Goal: Task Accomplishment & Management: Manage account settings

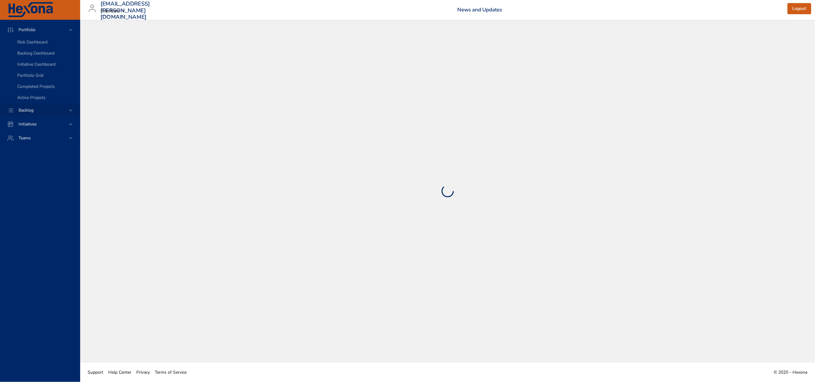
click at [32, 113] on span "Backlog" at bounding box center [26, 110] width 25 height 6
click at [34, 57] on span "Backlog Details" at bounding box center [32, 56] width 30 height 6
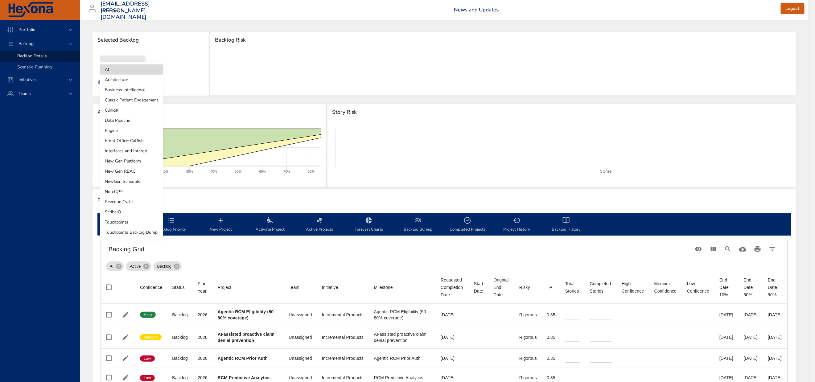
click at [117, 69] on body "Portfolio Backlog Backlog Details Scenario Planning Initiatives Teams [EMAIL_AD…" at bounding box center [407, 191] width 815 height 382
click at [124, 180] on li "NewGen Scheduler" at bounding box center [131, 181] width 63 height 10
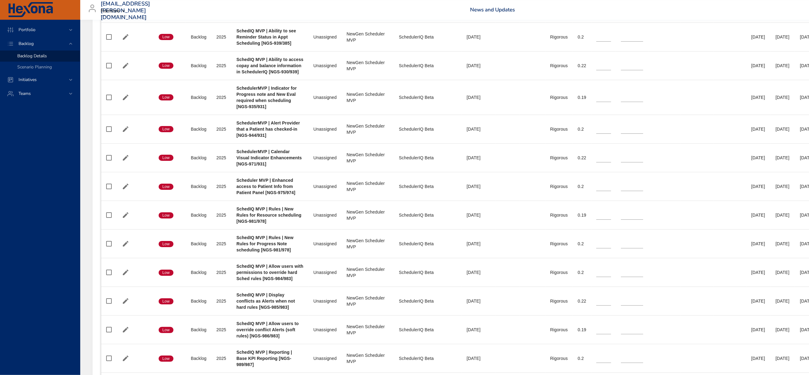
scroll to position [1296, 0]
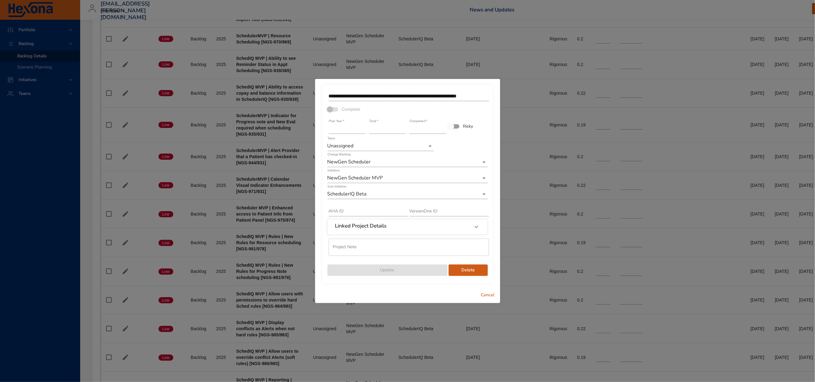
click at [489, 299] on span "Cancel" at bounding box center [488, 296] width 15 height 8
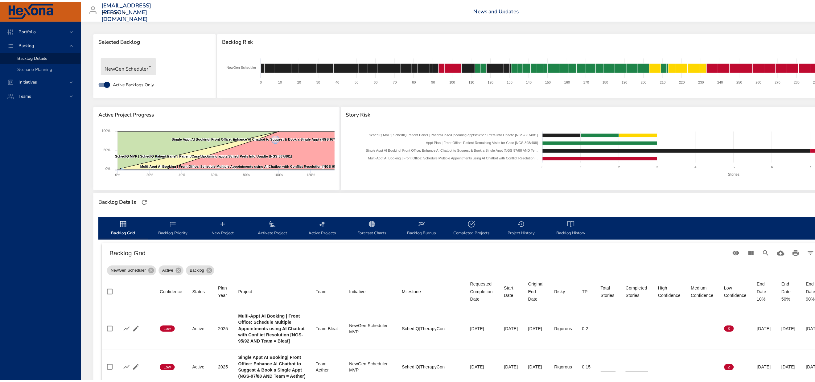
scroll to position [1720, 0]
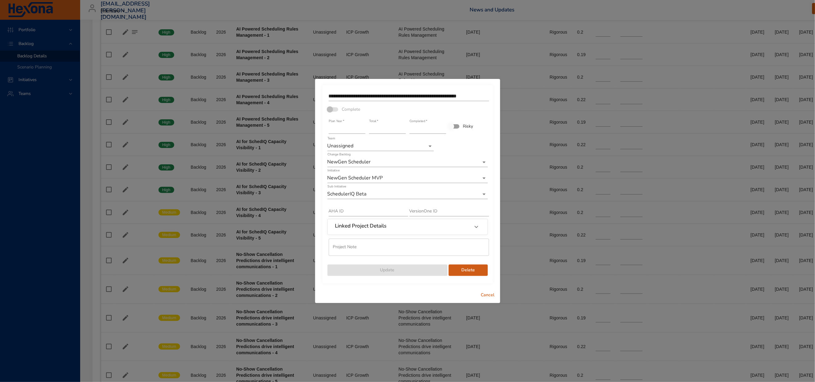
click at [457, 274] on span "Delete" at bounding box center [468, 271] width 29 height 8
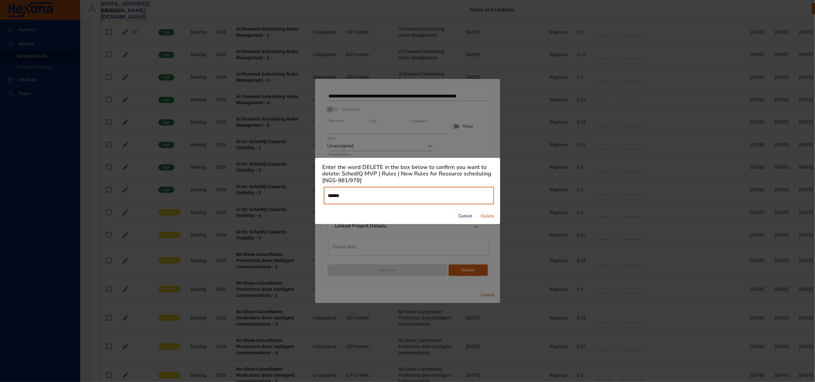
type input "******"
click at [486, 220] on span "Delete" at bounding box center [488, 217] width 15 height 8
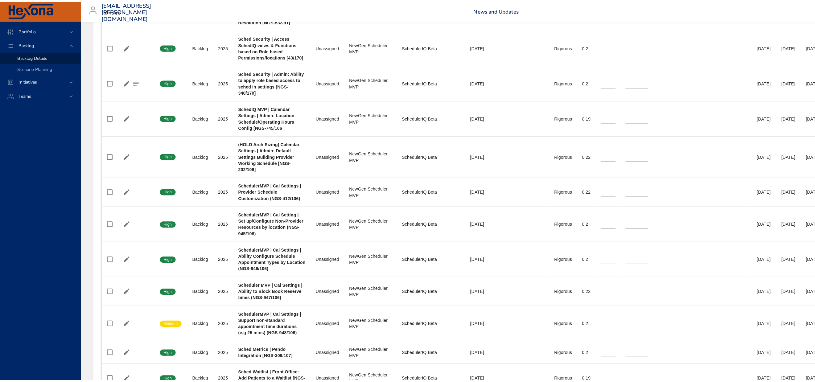
scroll to position [694, 0]
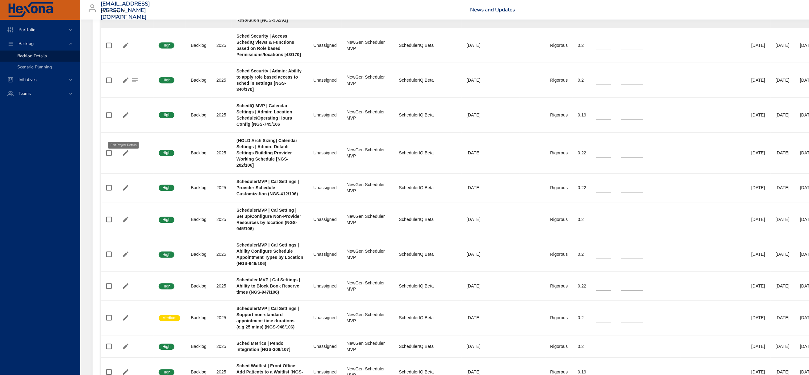
click at [128, 10] on icon "button" at bounding box center [126, 8] width 6 height 6
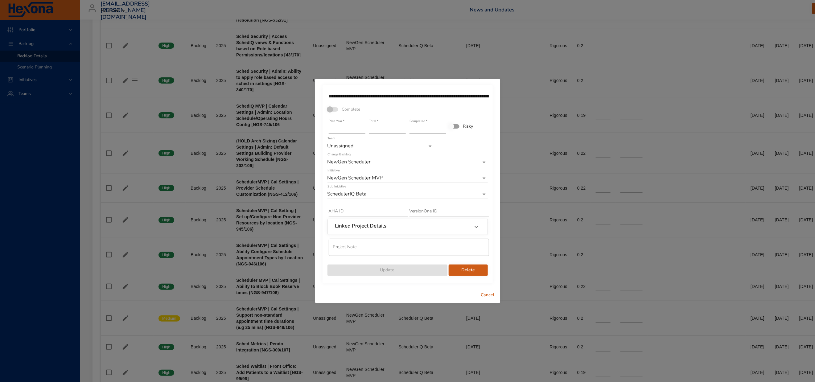
click at [463, 274] on span "Delete" at bounding box center [468, 271] width 29 height 8
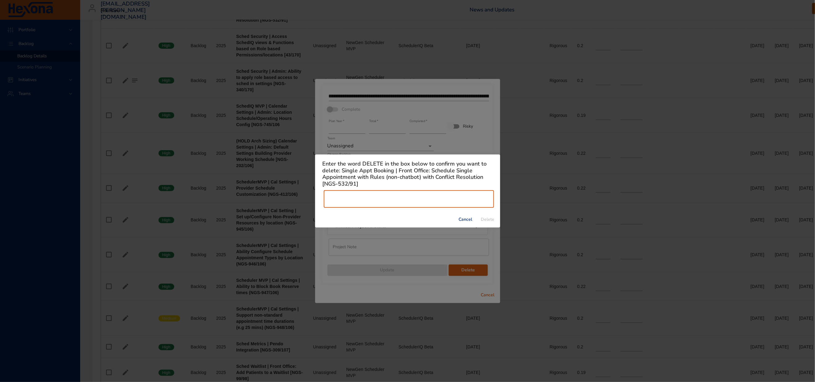
click at [366, 202] on input "text" at bounding box center [409, 199] width 170 height 17
type input "******"
click at [490, 224] on span "Delete" at bounding box center [488, 220] width 15 height 8
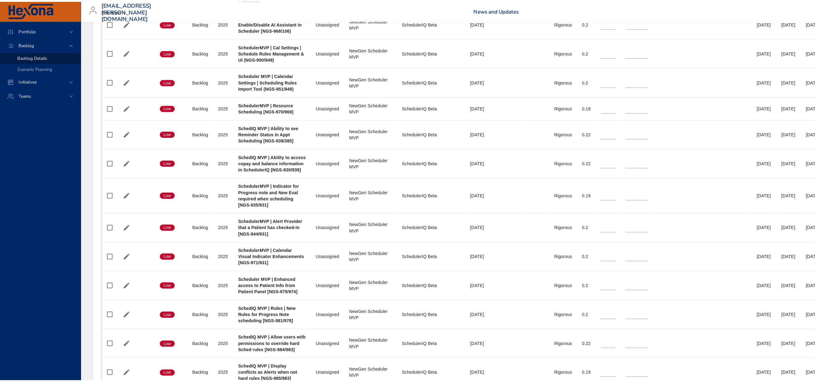
scroll to position [1203, 0]
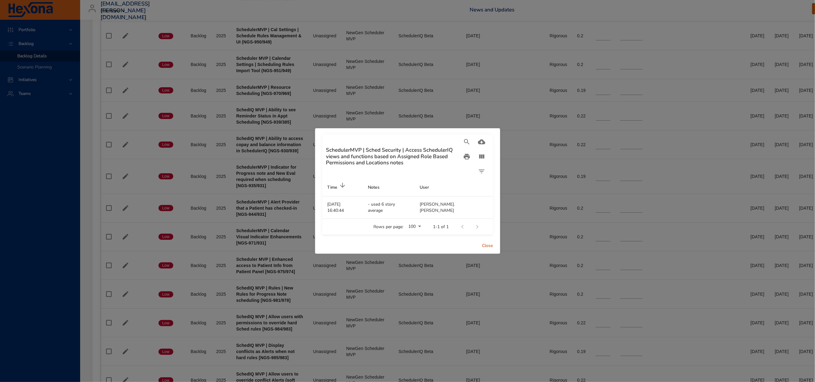
click at [490, 250] on span "Close" at bounding box center [488, 246] width 15 height 8
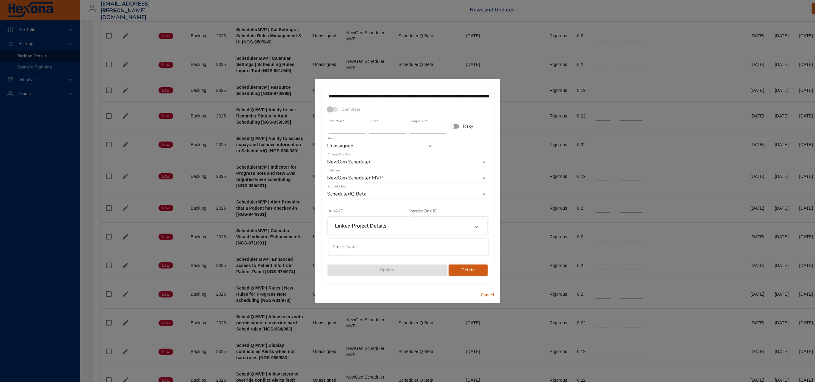
click at [463, 274] on span "Delete" at bounding box center [468, 271] width 29 height 8
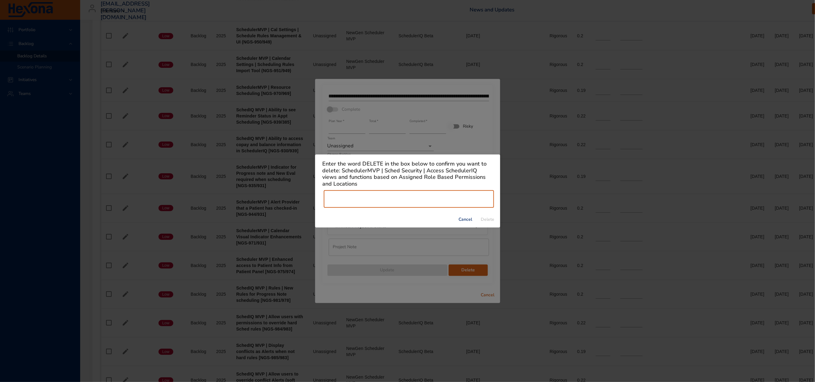
click at [345, 204] on input "text" at bounding box center [409, 199] width 170 height 17
type input "******"
click at [490, 223] on span "Delete" at bounding box center [488, 220] width 15 height 8
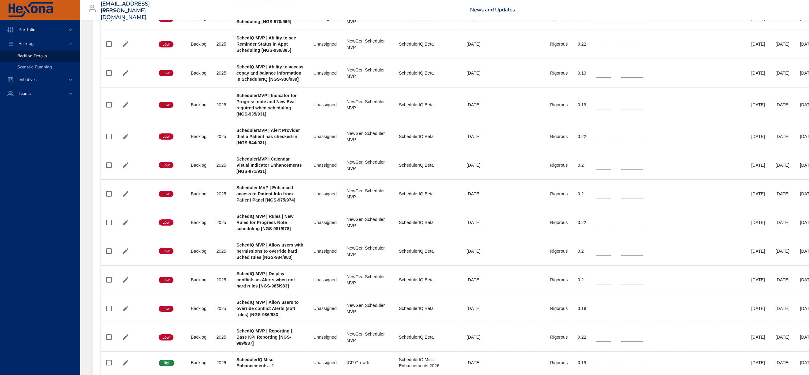
scroll to position [1249, 0]
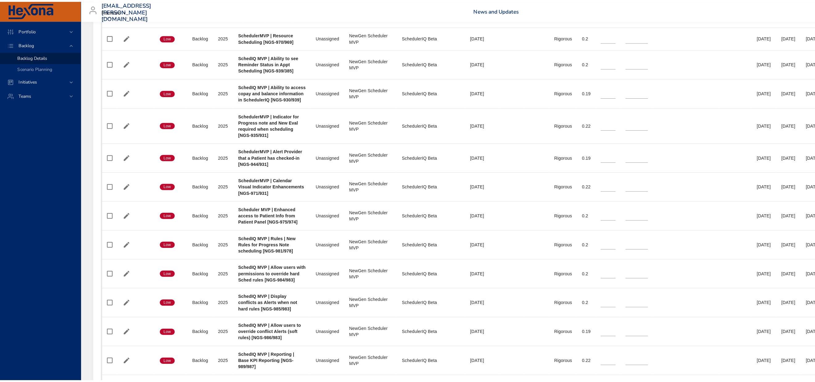
scroll to position [1203, 0]
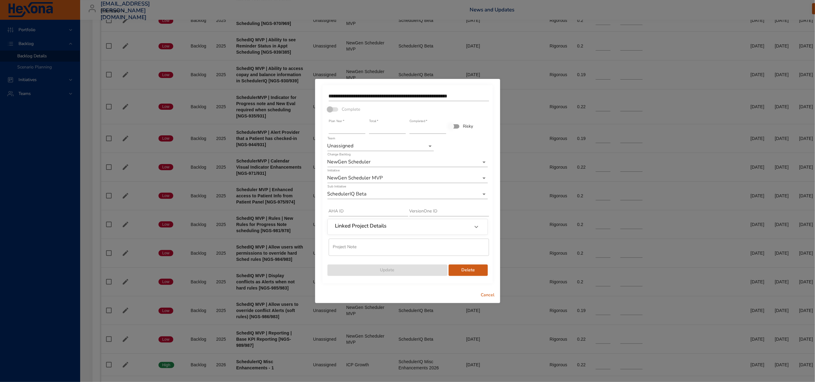
click at [463, 274] on span "Delete" at bounding box center [468, 271] width 29 height 8
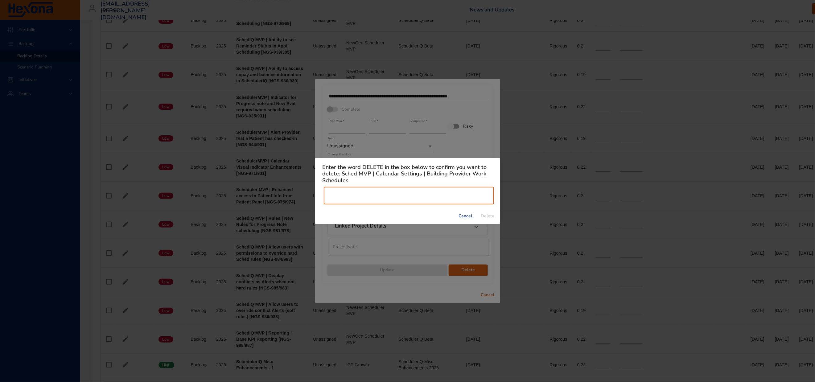
click at [353, 196] on input "text" at bounding box center [409, 195] width 170 height 17
type input "******"
click at [488, 218] on span "Delete" at bounding box center [488, 217] width 15 height 8
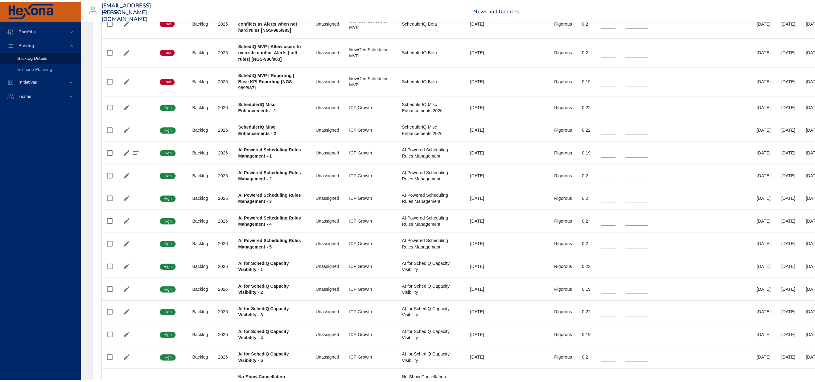
scroll to position [1481, 0]
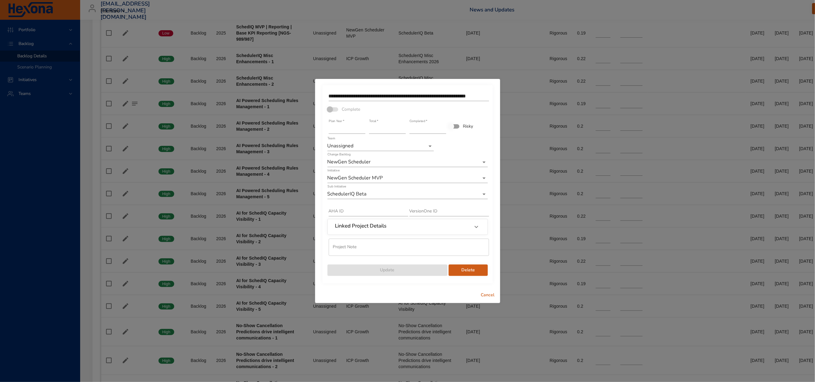
click at [468, 91] on input "**********" at bounding box center [409, 96] width 160 height 10
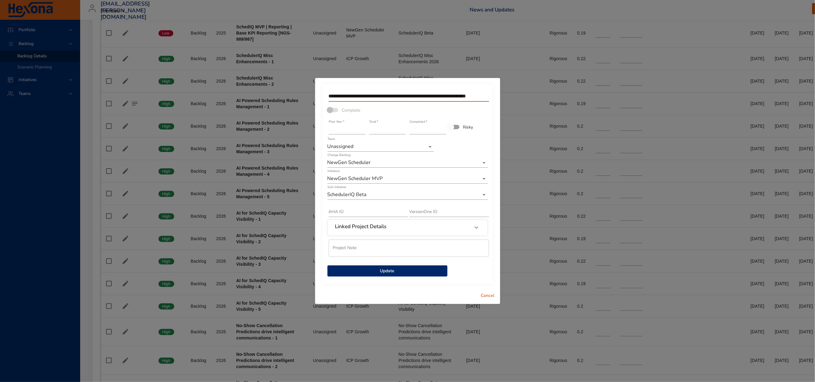
type input "**********"
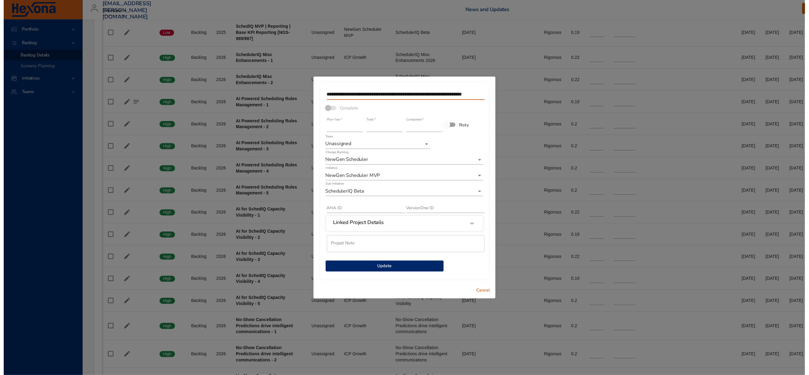
scroll to position [0, 0]
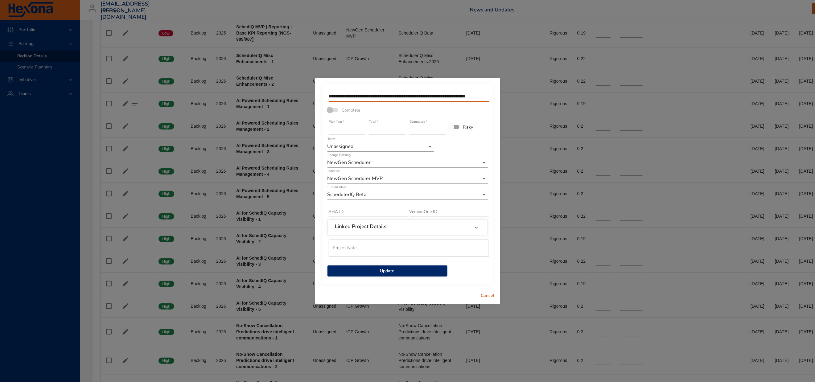
click at [384, 271] on button "Update" at bounding box center [388, 271] width 120 height 11
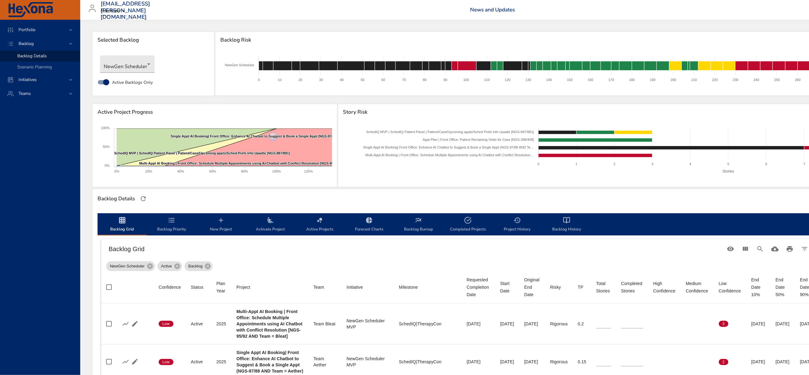
click at [173, 224] on icon "backlog-tab" at bounding box center [171, 220] width 7 height 7
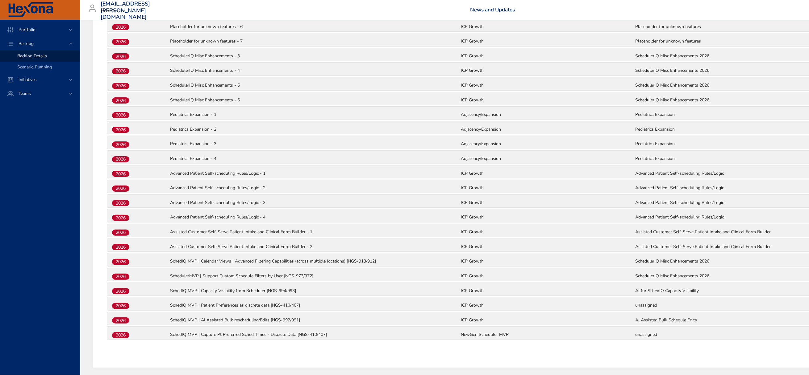
scroll to position [1663, 0]
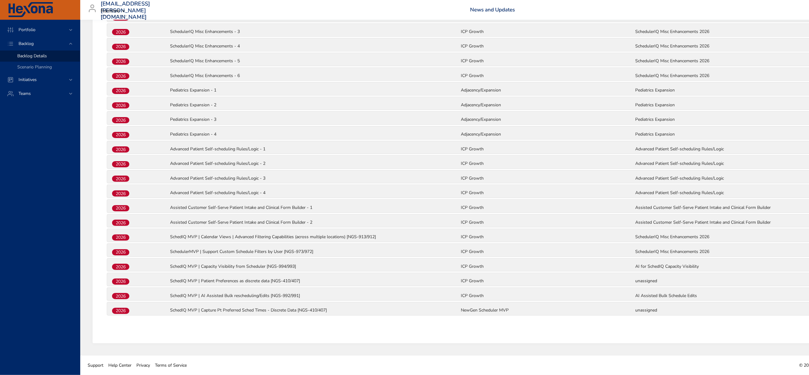
click at [118, 234] on span "2026" at bounding box center [120, 237] width 17 height 6
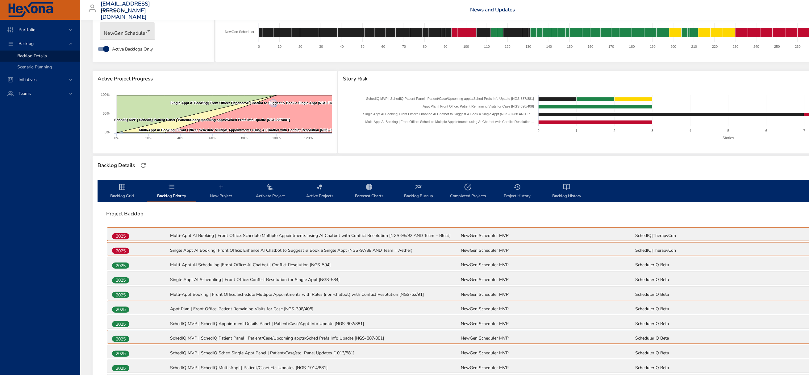
scroll to position [0, 0]
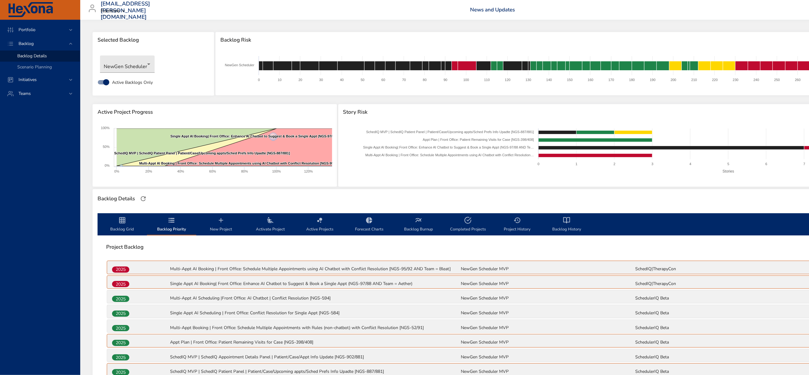
click at [219, 224] on icon "backlog-tab" at bounding box center [220, 220] width 7 height 7
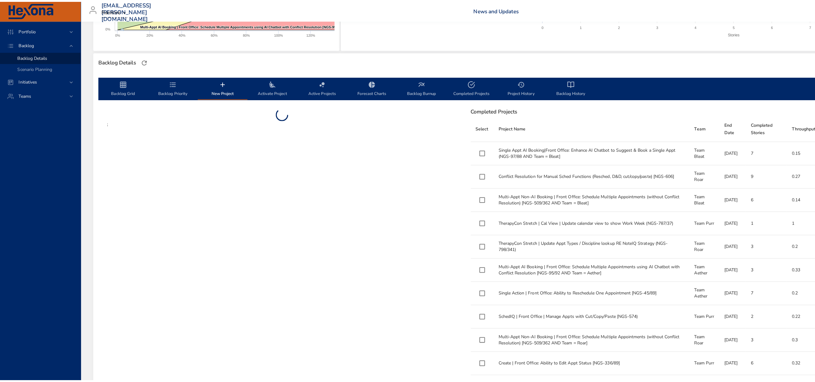
scroll to position [139, 0]
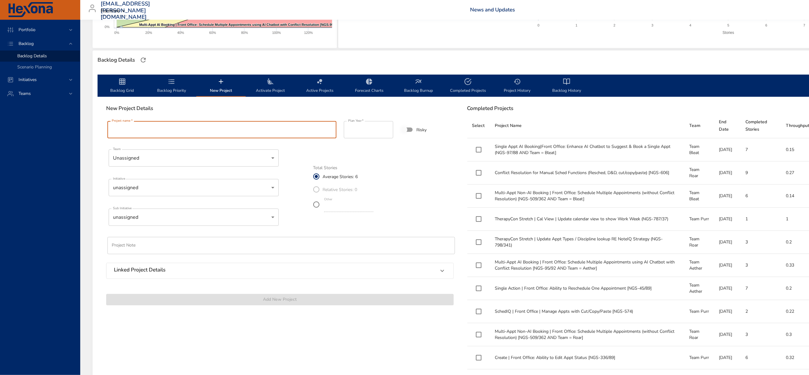
click at [158, 139] on input "Project name   *" at bounding box center [221, 129] width 229 height 17
click at [143, 139] on input "Project name   *" at bounding box center [221, 129] width 229 height 17
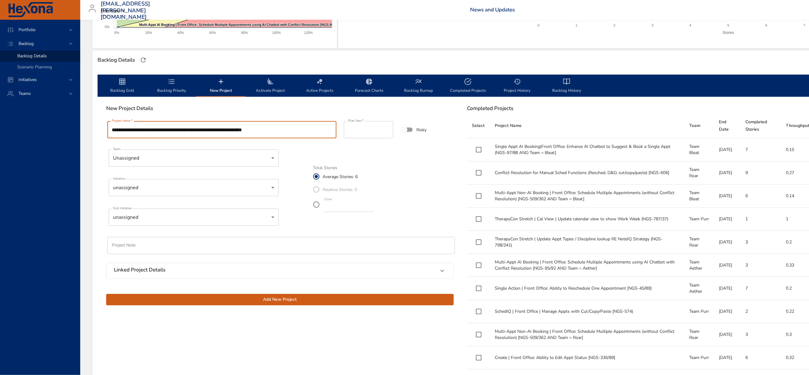
type input "**********"
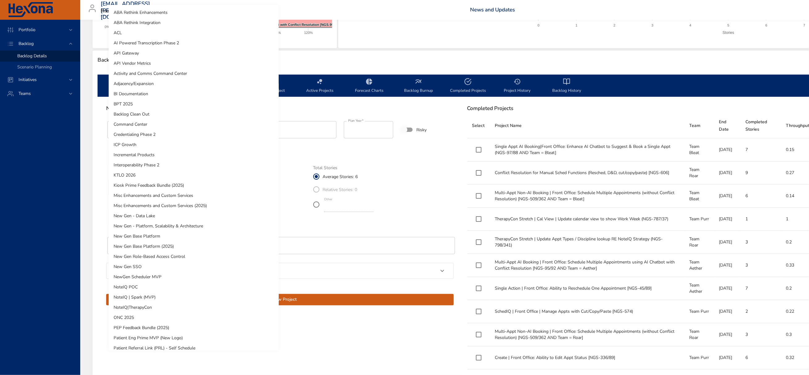
click at [163, 206] on body "Portfolio Backlog Backlog Details Scenario Planning Initiatives Teams [EMAIL_AD…" at bounding box center [404, 48] width 809 height 375
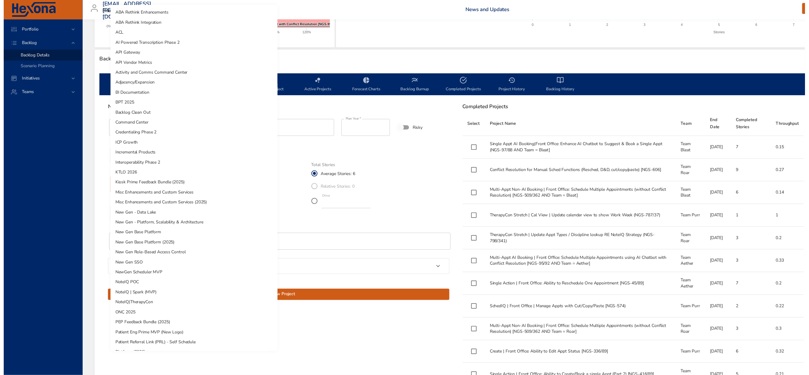
scroll to position [232, 0]
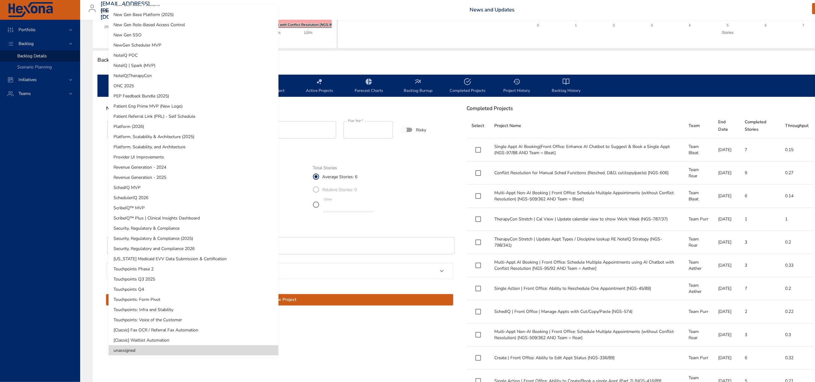
click at [150, 185] on li "SchedIQ MVP" at bounding box center [194, 188] width 170 height 10
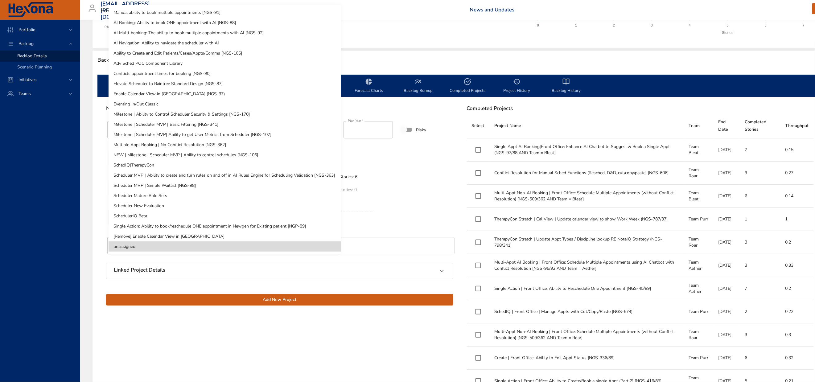
click at [173, 235] on body "Portfolio Backlog Backlog Details Scenario Planning Initiatives Teams [EMAIL_AD…" at bounding box center [407, 52] width 815 height 382
click at [136, 213] on li "SchedulerIQ Beta" at bounding box center [225, 216] width 233 height 10
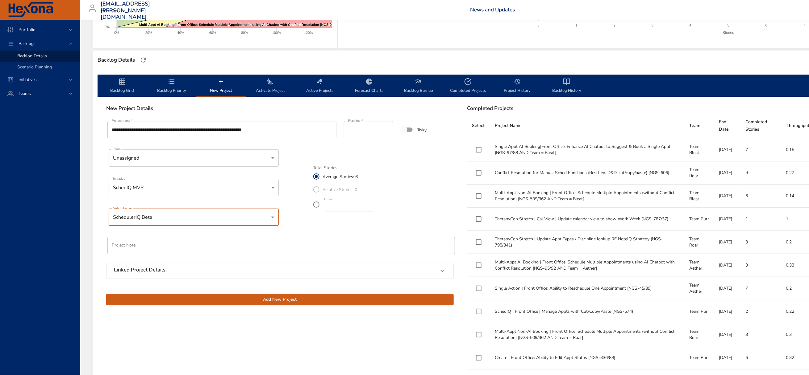
click at [272, 304] on span "Add New Project" at bounding box center [279, 300] width 337 height 8
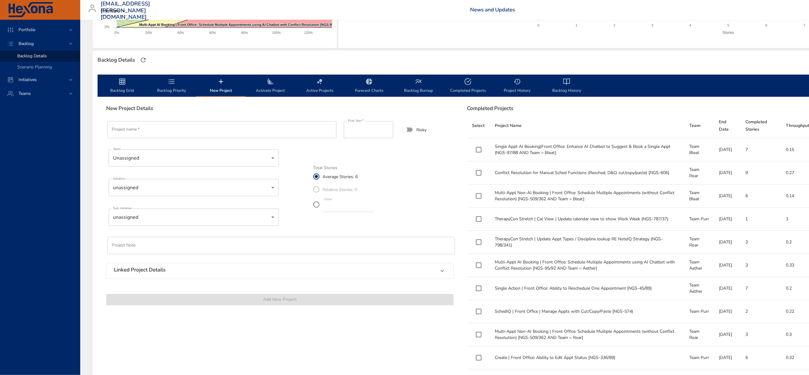
click at [169, 85] on icon "backlog-tab" at bounding box center [171, 81] width 7 height 7
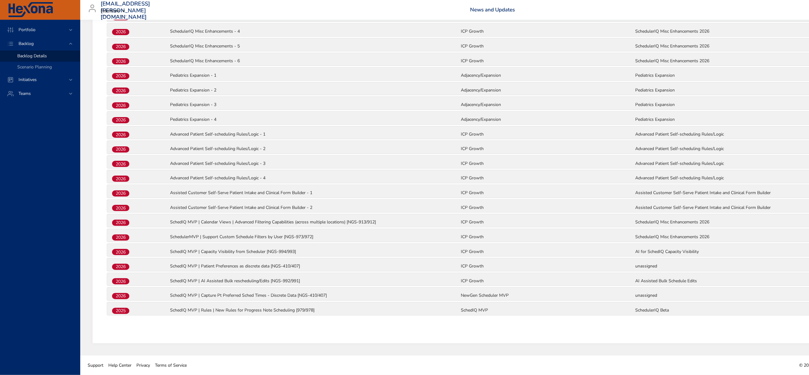
scroll to position [1679, 0]
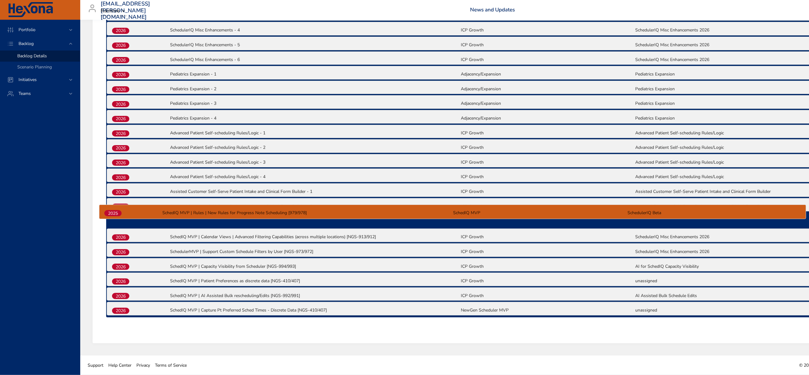
drag, startPoint x: 123, startPoint y: 310, endPoint x: 115, endPoint y: 212, distance: 99.0
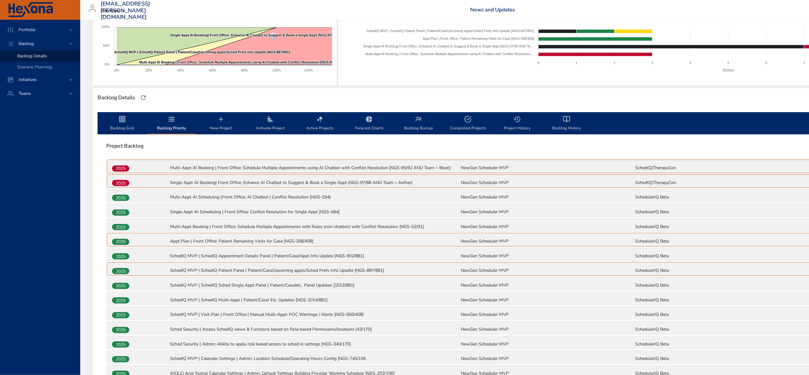
scroll to position [0, 0]
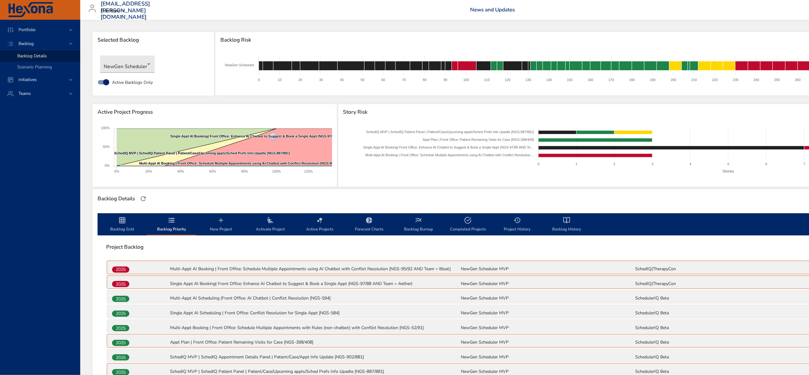
click at [123, 224] on icon "backlog-tab" at bounding box center [122, 220] width 6 height 6
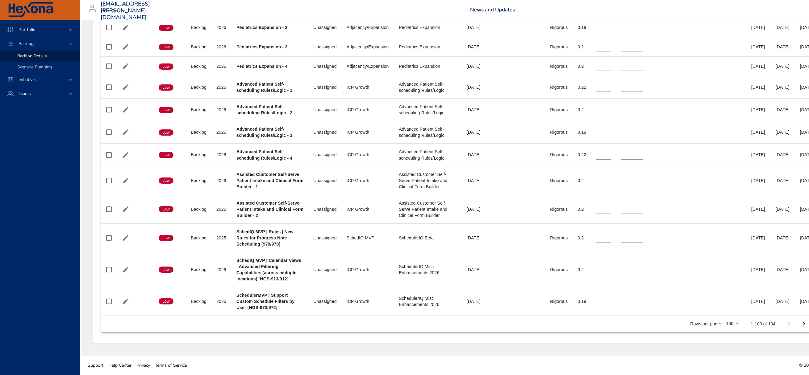
scroll to position [3353, 0]
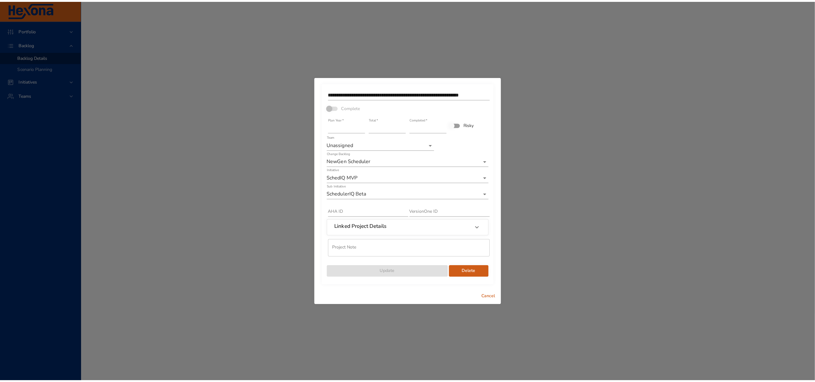
scroll to position [3346, 0]
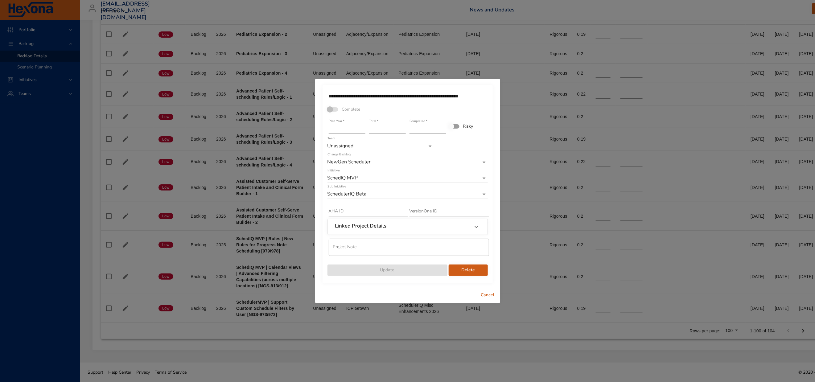
click at [440, 91] on input "**********" at bounding box center [409, 96] width 160 height 10
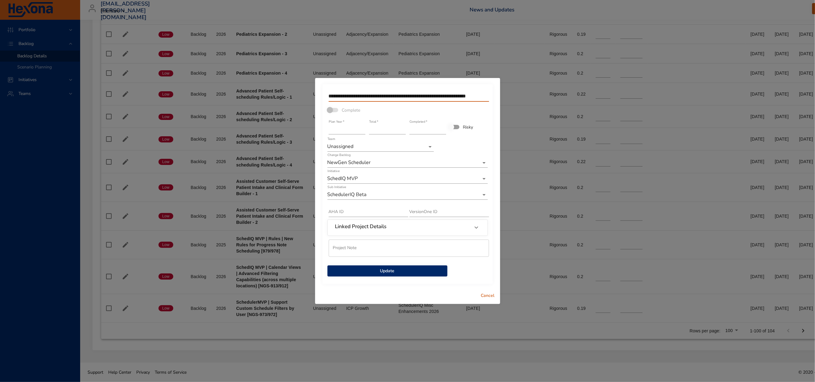
type input "**********"
click at [388, 274] on span "Update" at bounding box center [388, 271] width 110 height 8
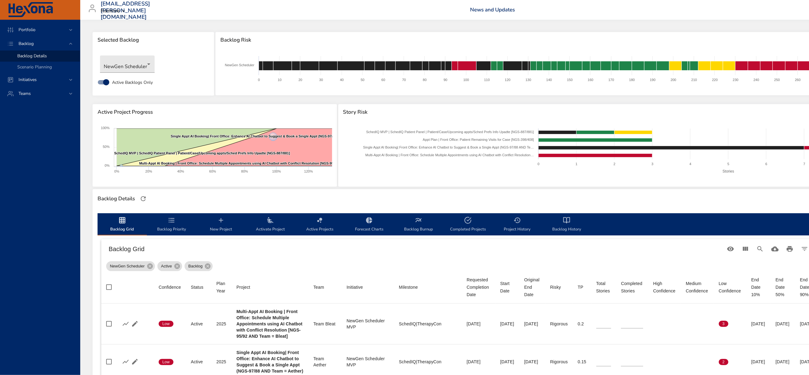
click at [169, 224] on icon "backlog-tab" at bounding box center [171, 220] width 7 height 7
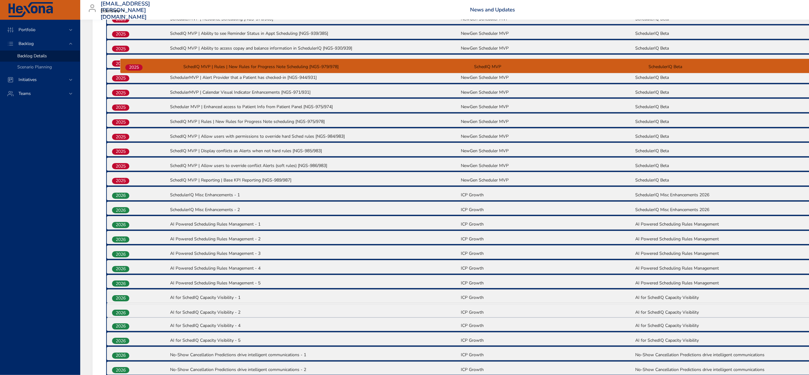
scroll to position [660, 0]
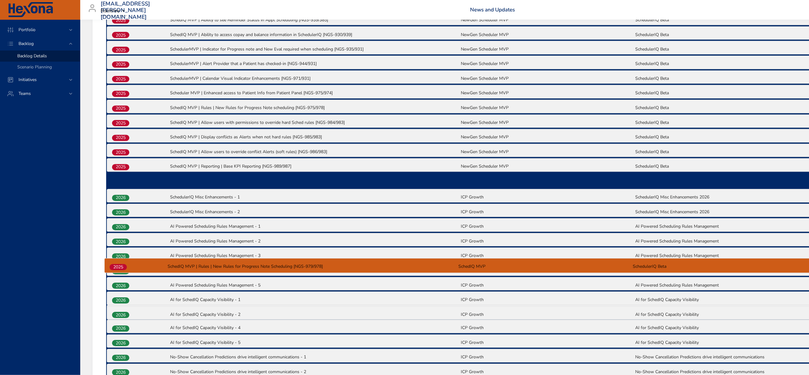
drag, startPoint x: 123, startPoint y: 213, endPoint x: 121, endPoint y: 264, distance: 51.0
click at [121, 264] on div "2025 Multi-Appt AI Booking | Front Office: Schedule Multiple Appointments using…" at bounding box center [460, 365] width 708 height 1530
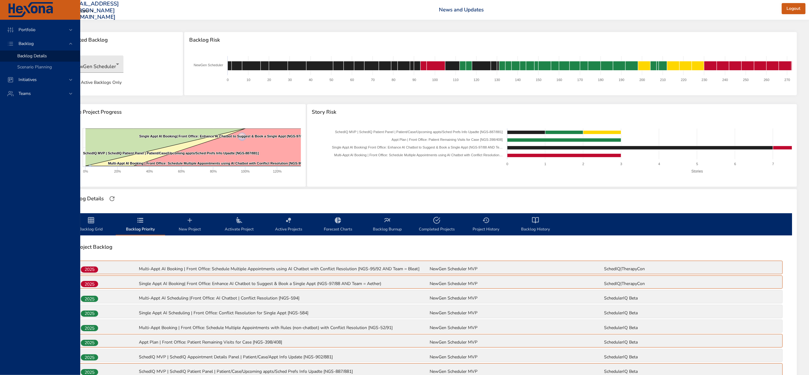
scroll to position [0, 0]
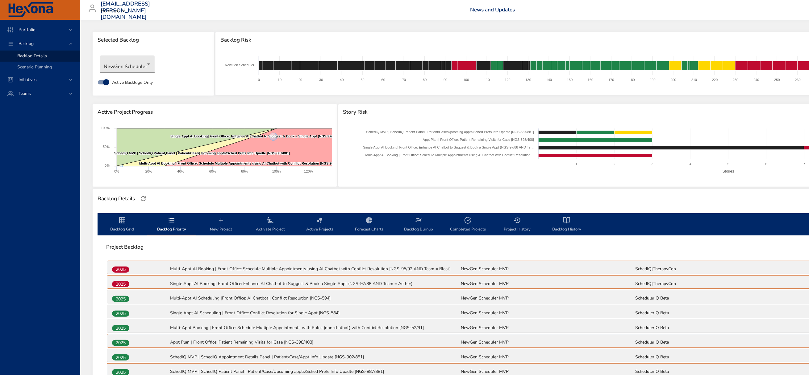
click at [123, 224] on icon "backlog-tab" at bounding box center [122, 220] width 6 height 6
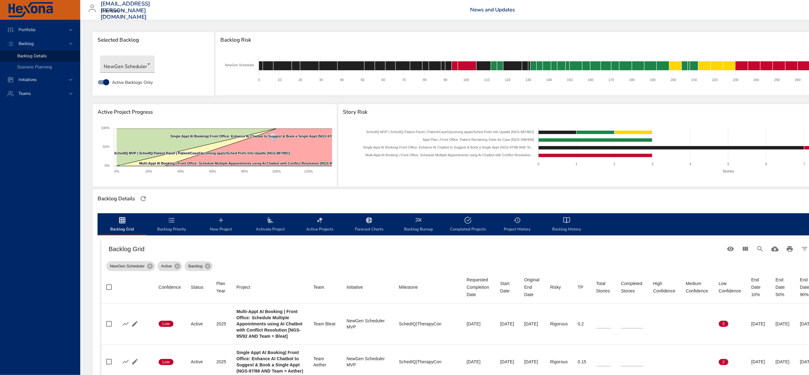
click at [570, 224] on icon "backlog-tab" at bounding box center [566, 220] width 7 height 7
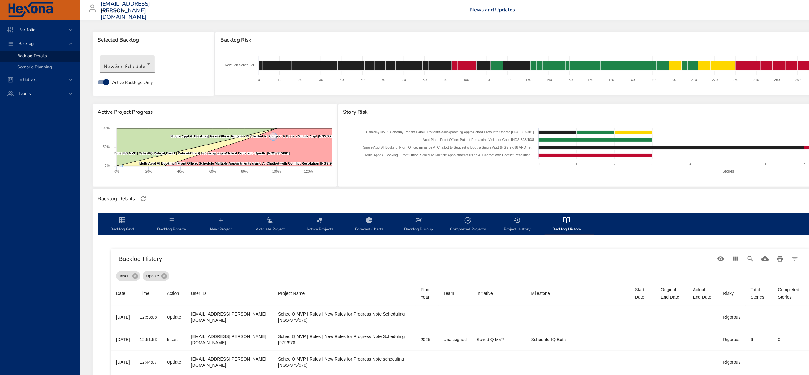
click at [122, 224] on icon "backlog-tab" at bounding box center [122, 220] width 6 height 6
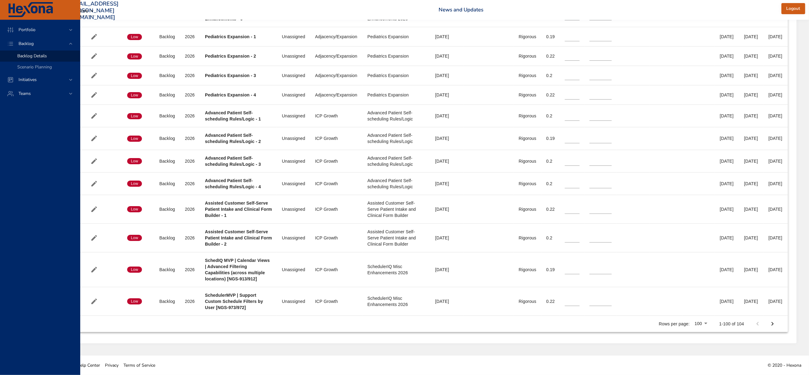
scroll to position [3346, 172]
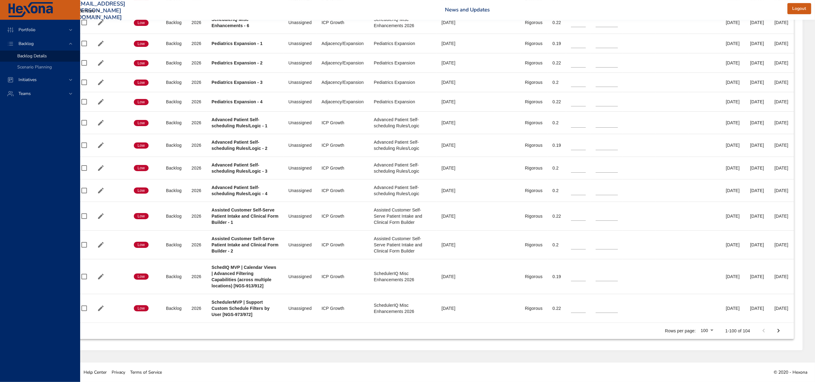
click at [696, 330] on li "100" at bounding box center [696, 325] width 19 height 11
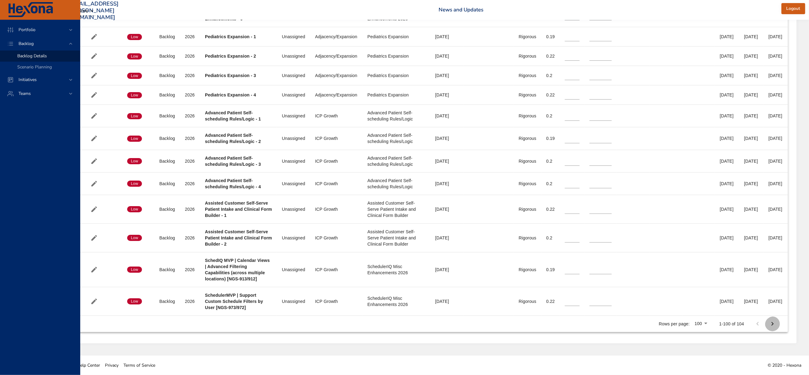
click at [776, 328] on icon "Next Page" at bounding box center [771, 324] width 7 height 7
type input "*"
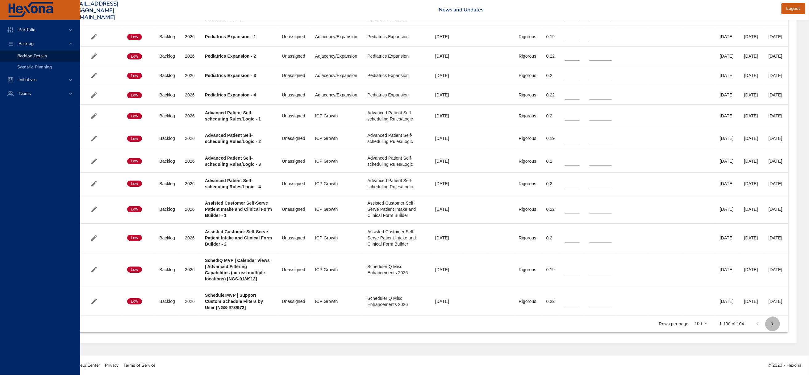
type input "*"
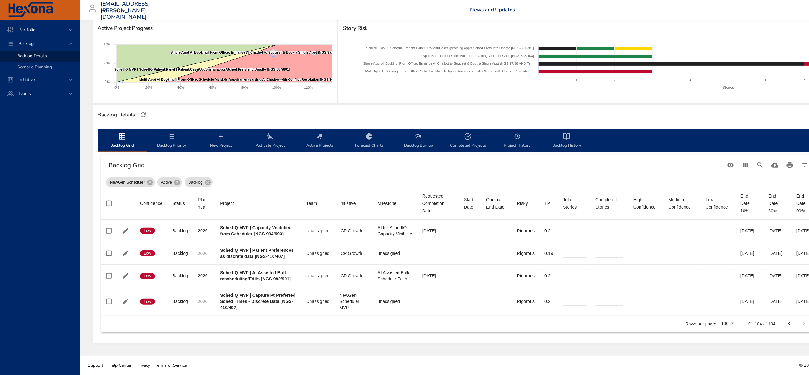
scroll to position [192, 43]
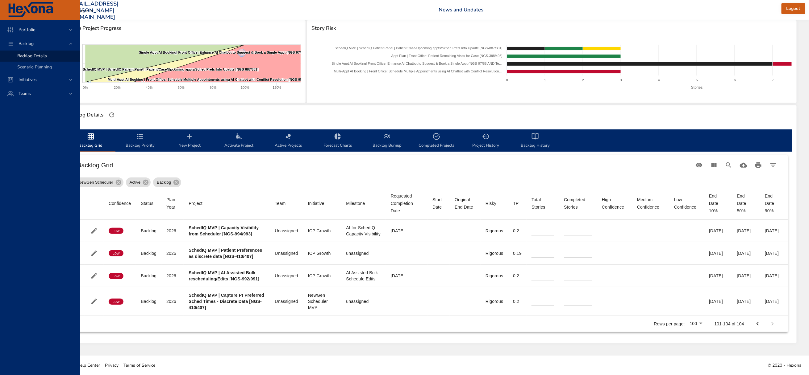
click at [754, 321] on icon "Previous Page" at bounding box center [757, 324] width 7 height 7
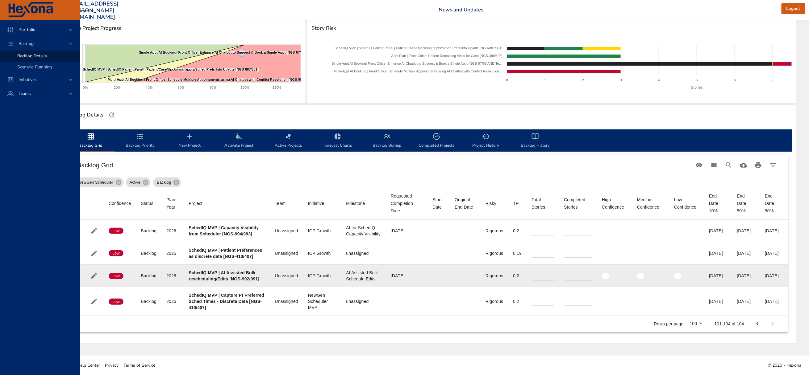
type input "*"
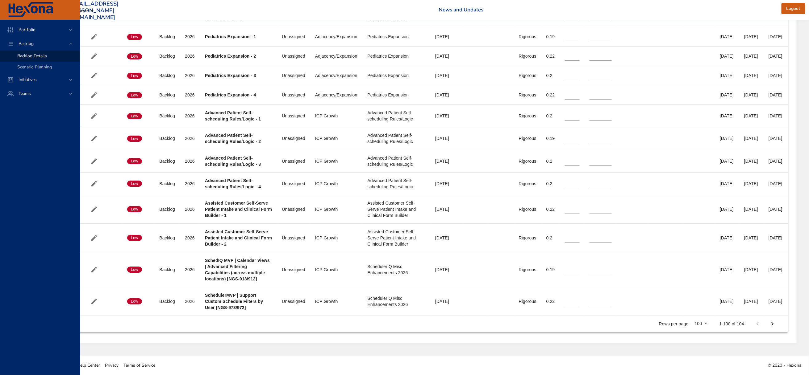
scroll to position [3353, 121]
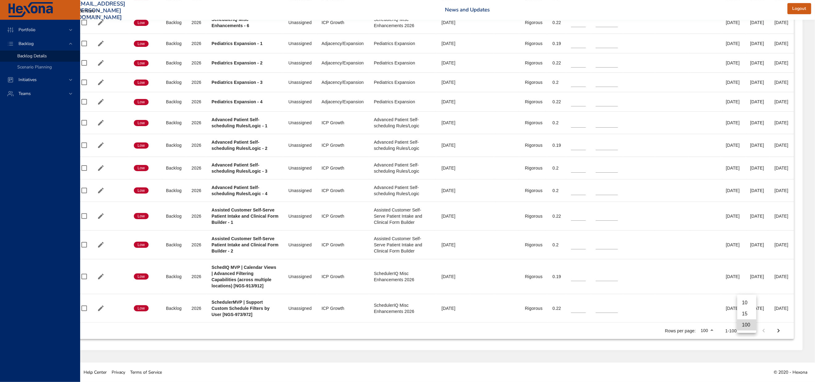
click at [658, 374] on div at bounding box center [407, 191] width 815 height 382
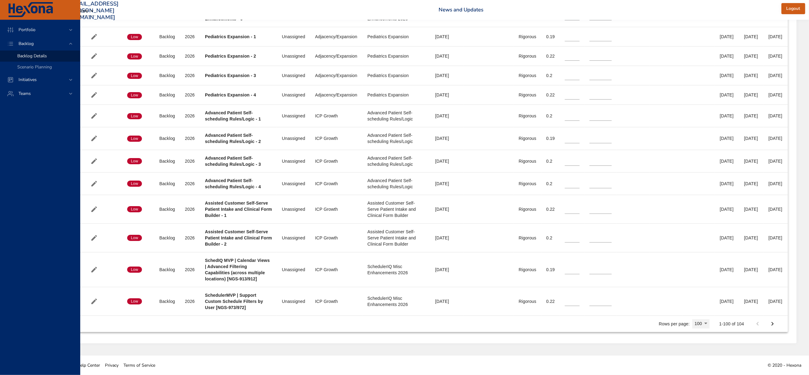
scroll to position [3346, 179]
drag, startPoint x: 768, startPoint y: 326, endPoint x: 617, endPoint y: 295, distance: 154.0
click at [768, 326] on icon "Next Page" at bounding box center [771, 324] width 7 height 7
type input "*"
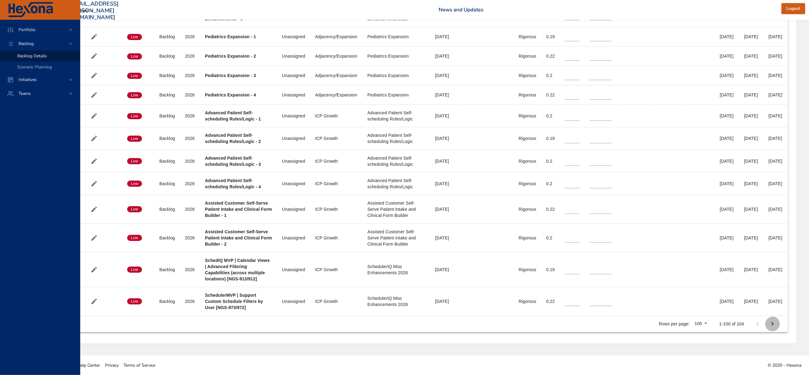
type input "*"
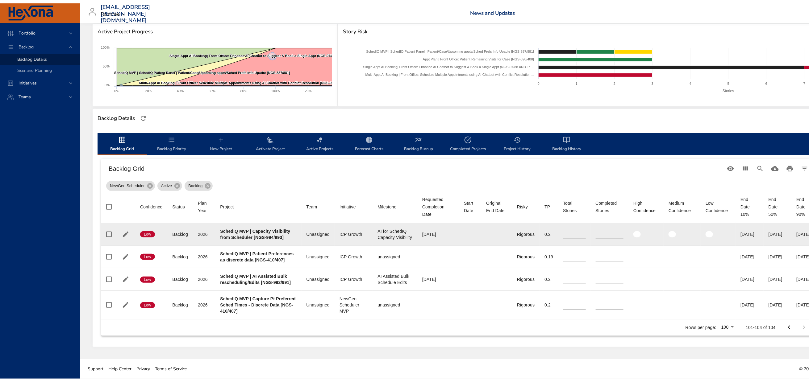
scroll to position [0, 0]
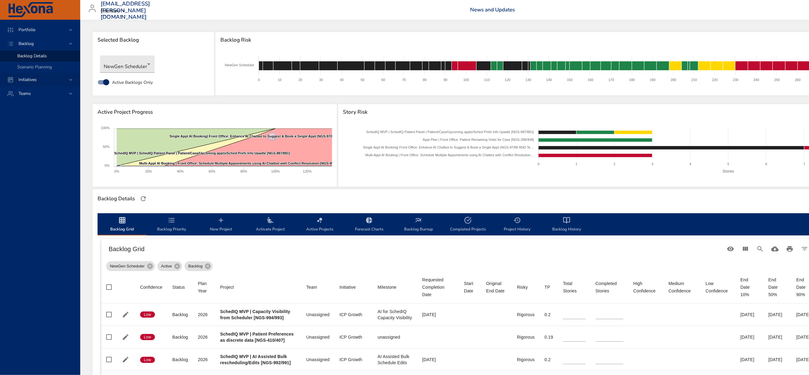
click at [29, 82] on div "Initiatives" at bounding box center [41, 80] width 54 height 6
click at [30, 84] on span "Milestone Details" at bounding box center [33, 81] width 33 height 6
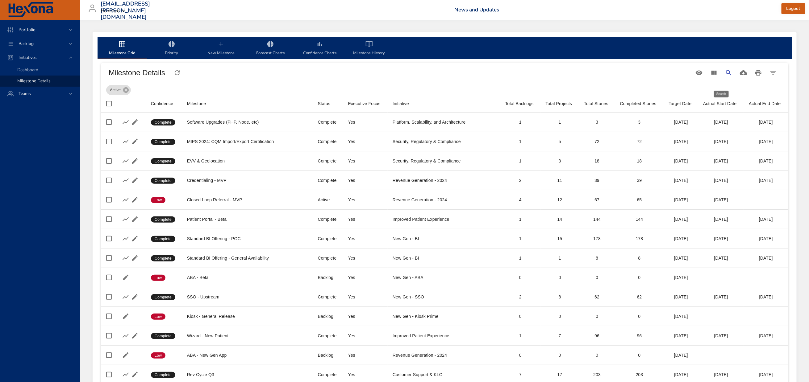
click at [726, 75] on icon "Search" at bounding box center [728, 72] width 5 height 5
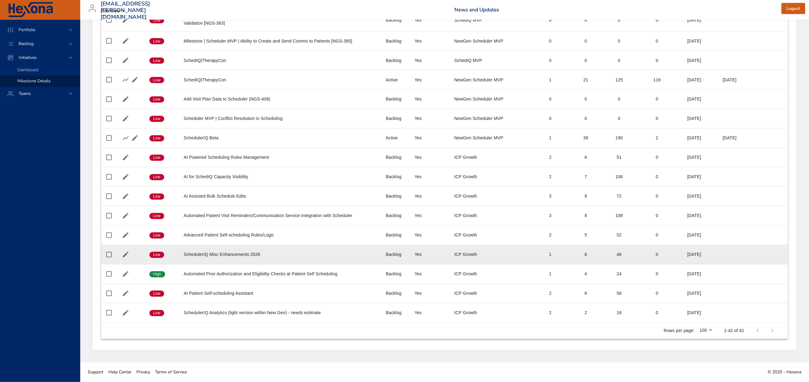
scroll to position [669, 0]
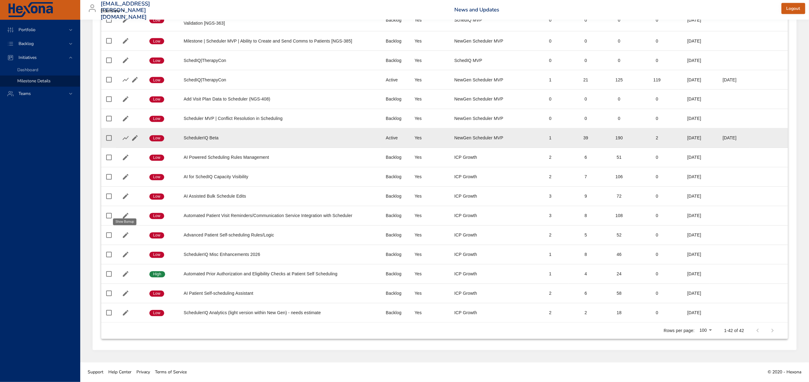
type input "*****"
click at [125, 142] on icon "button" at bounding box center [125, 137] width 7 height 7
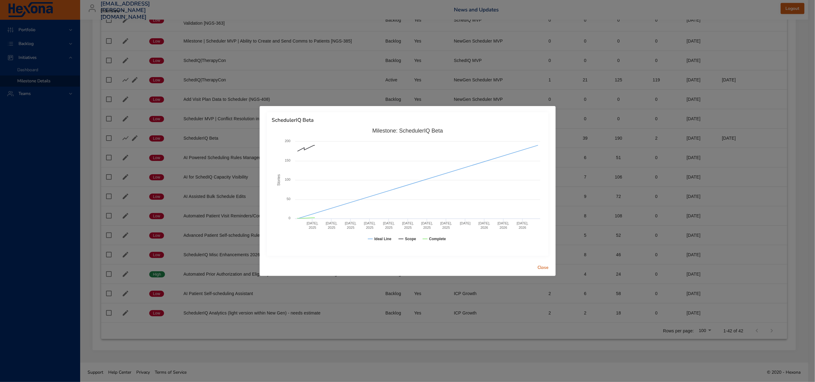
click at [27, 44] on div "SchedulerIQ Beta Created with Highcharts 9.0.1 Stories Milestone: SchedulerIQ B…" at bounding box center [407, 191] width 815 height 382
click at [546, 266] on span "Close" at bounding box center [543, 268] width 15 height 8
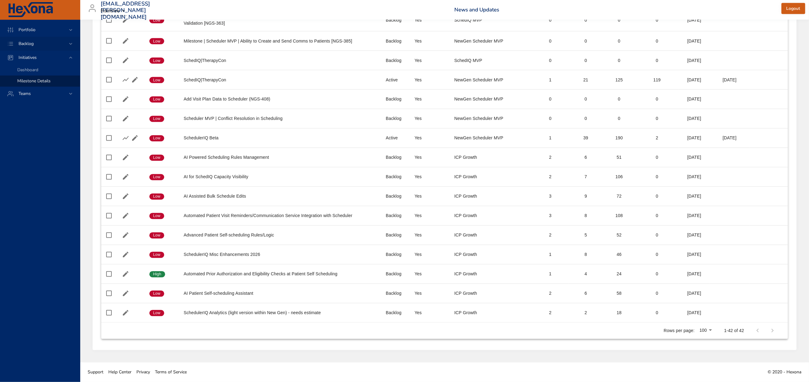
click at [24, 44] on span "Backlog" at bounding box center [26, 44] width 25 height 6
click at [34, 59] on span "Backlog Details" at bounding box center [32, 56] width 30 height 6
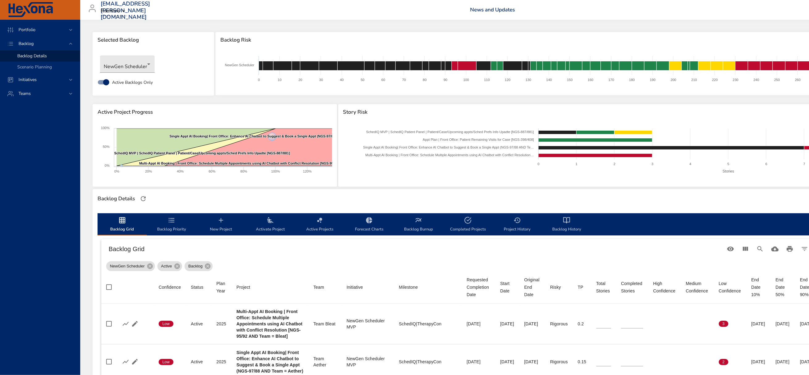
click at [30, 6] on img at bounding box center [30, 9] width 46 height 15
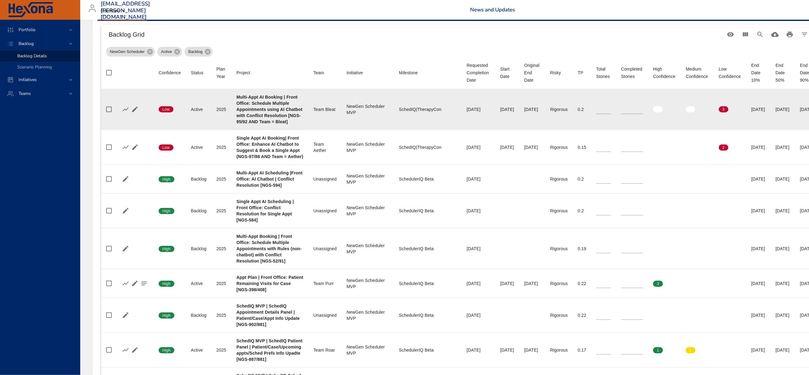
scroll to position [231, 0]
